Goal: Find specific page/section: Find specific page/section

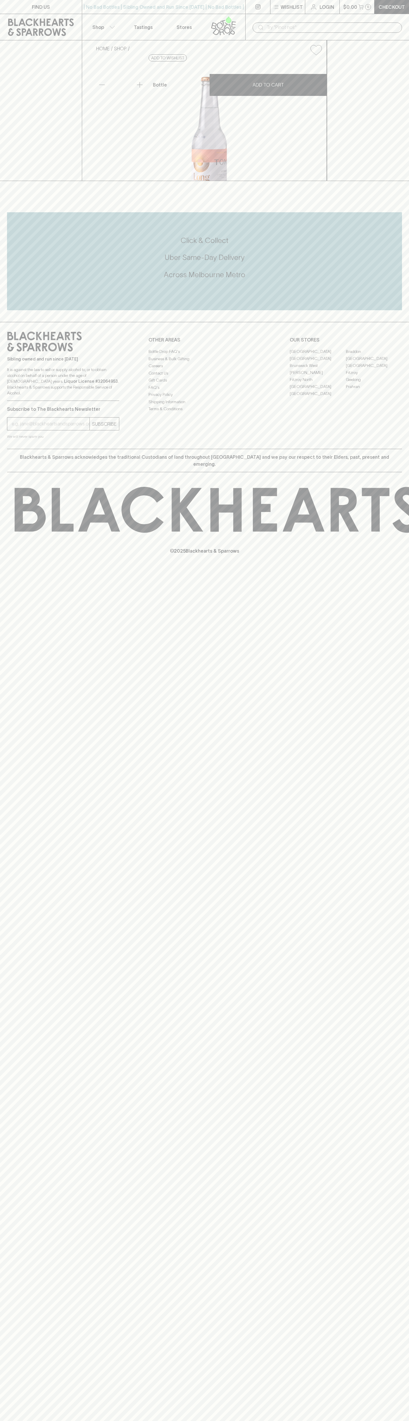
click at [318, 376] on link "[PERSON_NAME]" at bounding box center [318, 372] width 56 height 7
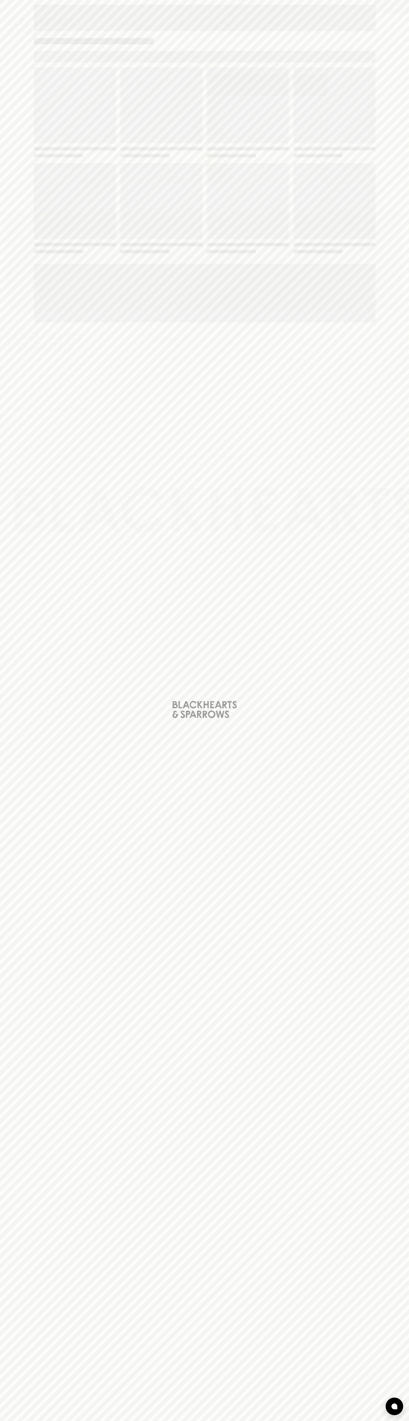
click at [278, 163] on span "Loading" at bounding box center [248, 201] width 82 height 76
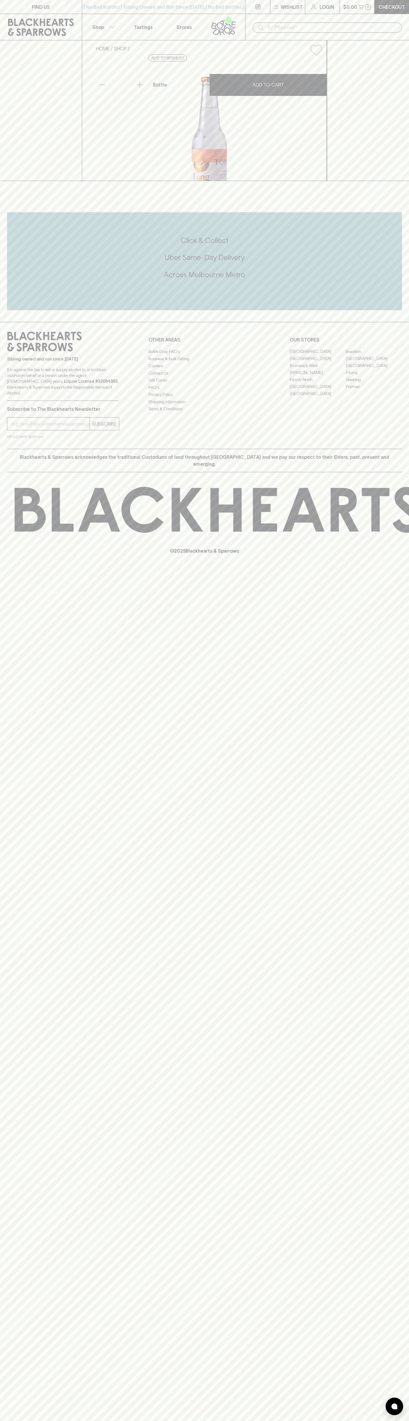
click at [172, 0] on div "| No Bad Bottles | Sibling Owned and Run Since [DATE] | No Bad Bottles | Siblin…" at bounding box center [164, 7] width 164 height 14
click at [401, 181] on div "HOME SHOP Long Rays Citrus Tonic 275ml $3.50 Add to wishlist No Further Discoun…" at bounding box center [204, 110] width 409 height 141
click at [313, 1420] on html "FIND US | No Bad Bottles | Sibling Owned and Run Since [DATE] | No Bad Bottles …" at bounding box center [204, 710] width 409 height 1421
click at [1, 336] on div "FIND US | No Bad Bottles | Sibling Owned and Run Since [DATE] | No Bad Bottles …" at bounding box center [204, 710] width 409 height 1421
